Goal: Task Accomplishment & Management: Use online tool/utility

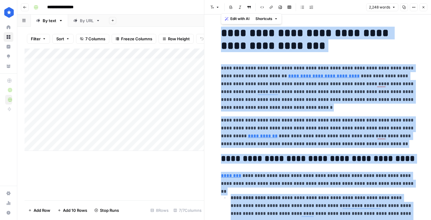
click at [424, 9] on icon "button" at bounding box center [423, 7] width 4 height 4
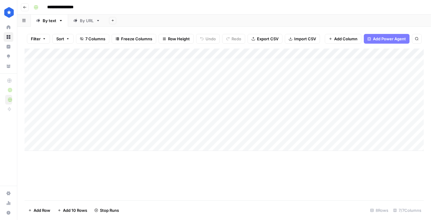
click at [87, 22] on div "By URL" at bounding box center [87, 21] width 14 height 6
click at [153, 162] on div "Add Column" at bounding box center [224, 124] width 399 height 152
click at [349, 165] on div "Add Column" at bounding box center [224, 124] width 399 height 152
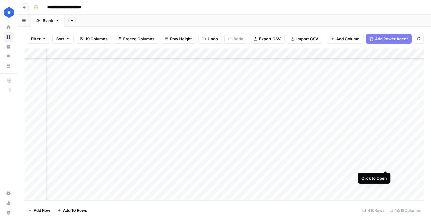
click at [384, 163] on div "Add Column" at bounding box center [224, 124] width 399 height 152
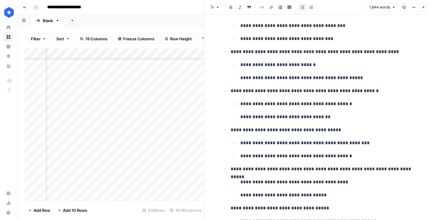
scroll to position [527, 0]
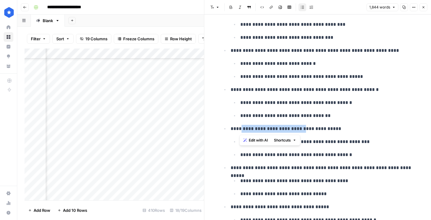
drag, startPoint x: 240, startPoint y: 129, endPoint x: 299, endPoint y: 127, distance: 59.0
click at [299, 127] on p "**********" at bounding box center [323, 129] width 184 height 8
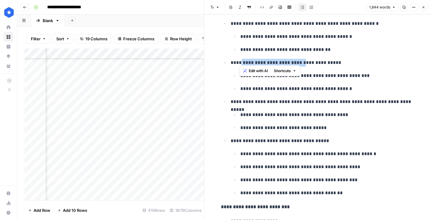
scroll to position [597, 0]
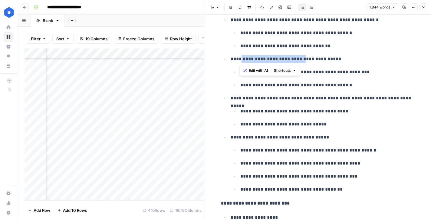
click at [421, 8] on button "Close" at bounding box center [423, 7] width 8 height 8
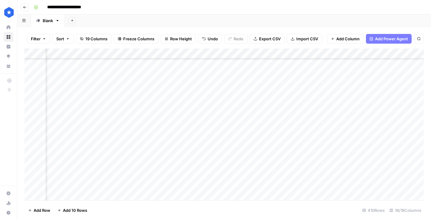
click at [133, 144] on div "Add Column" at bounding box center [224, 124] width 399 height 152
click at [353, 145] on div "Add Column" at bounding box center [224, 124] width 399 height 152
click at [387, 144] on div "Add Column" at bounding box center [224, 124] width 399 height 152
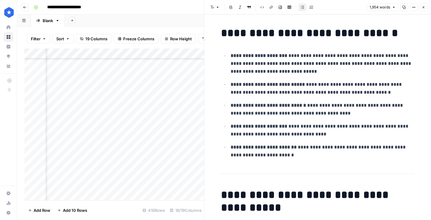
click at [423, 7] on icon "button" at bounding box center [423, 7] width 2 height 2
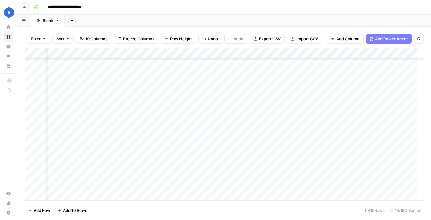
click at [129, 143] on div "Add Column" at bounding box center [224, 124] width 399 height 152
click at [357, 143] on div "Add Column" at bounding box center [224, 124] width 399 height 152
click at [385, 143] on div "Add Column" at bounding box center [224, 124] width 399 height 152
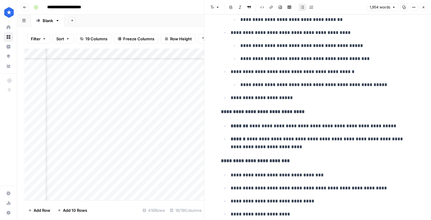
scroll to position [733, 0]
